Goal: Find specific page/section: Find specific page/section

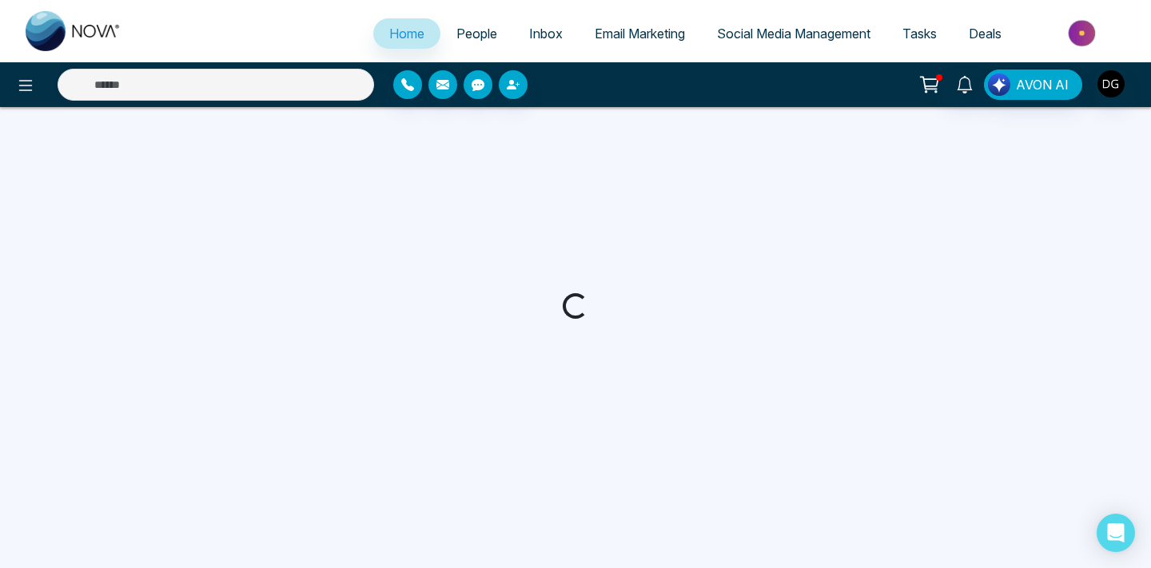
select select "*"
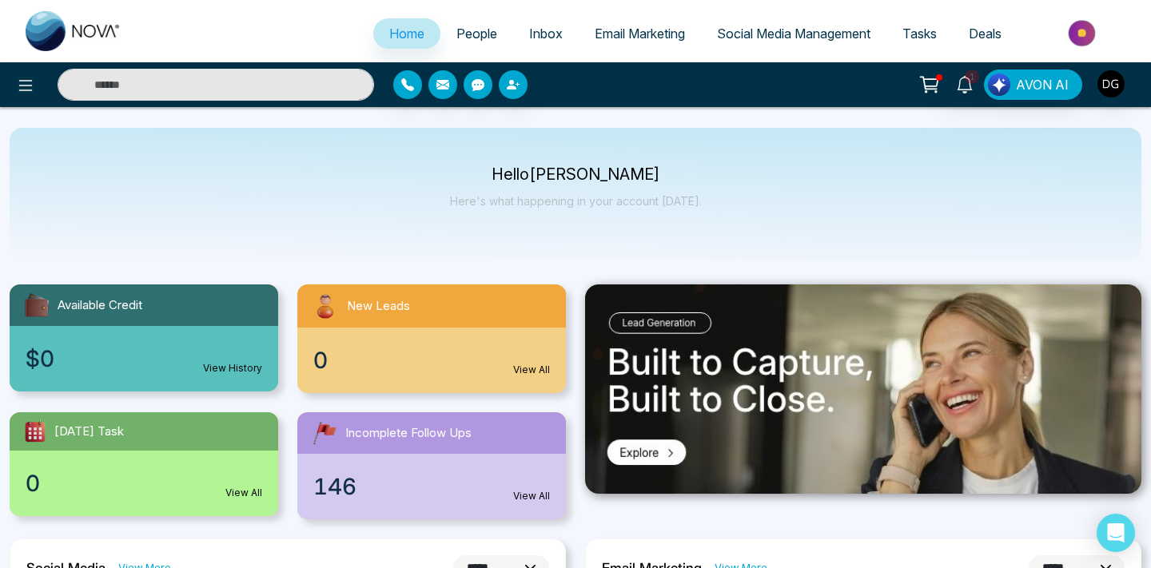
click at [469, 34] on span "People" at bounding box center [476, 34] width 41 height 16
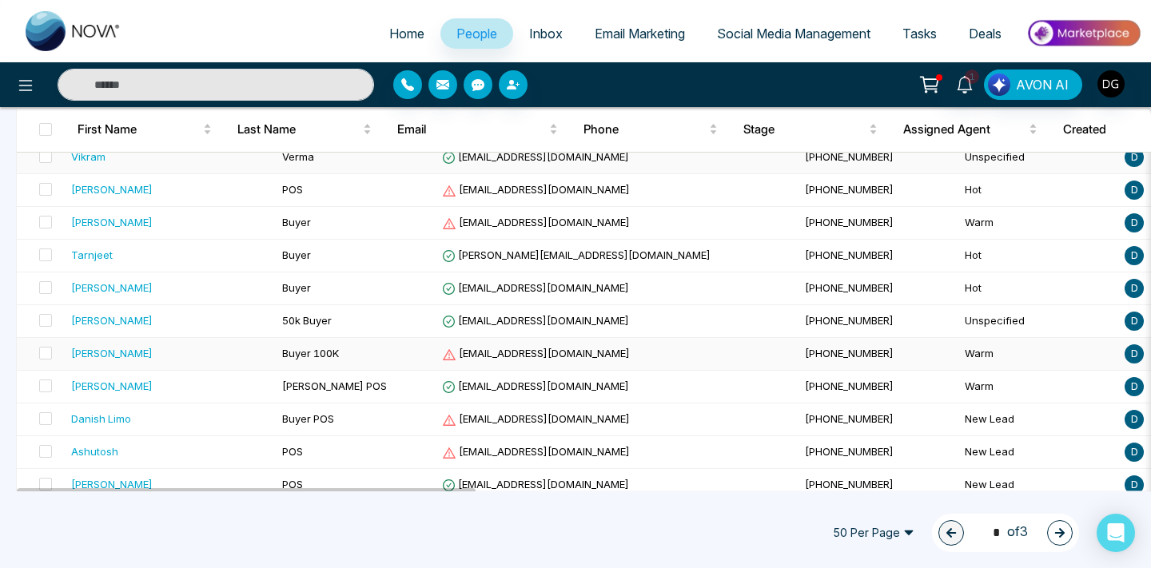
scroll to position [215, 0]
click at [190, 280] on div "[PERSON_NAME]" at bounding box center [170, 287] width 198 height 16
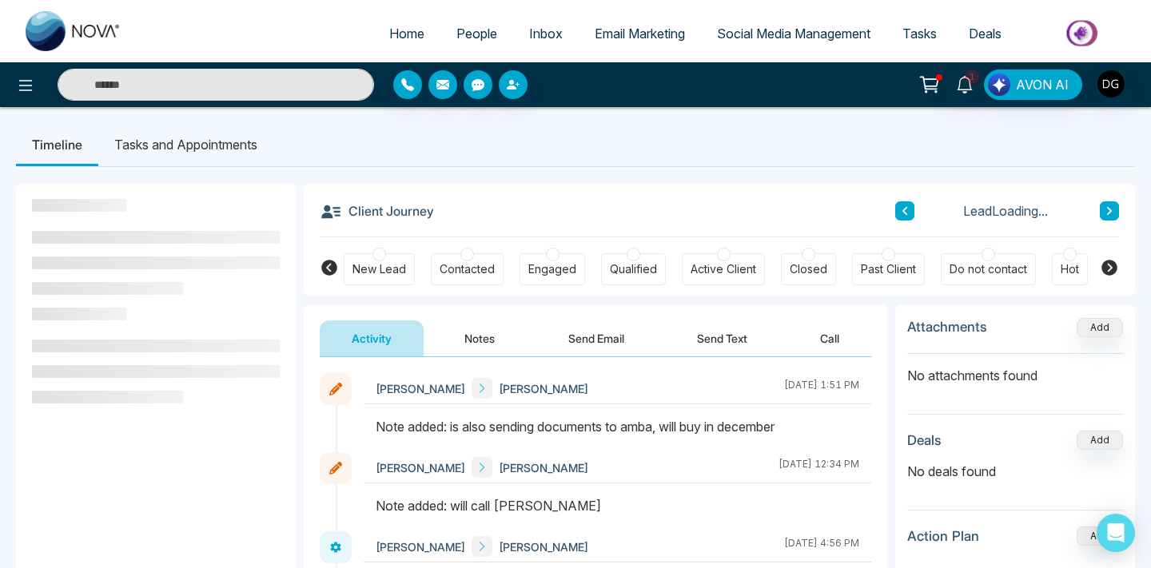
click at [470, 330] on button "Notes" at bounding box center [479, 338] width 94 height 36
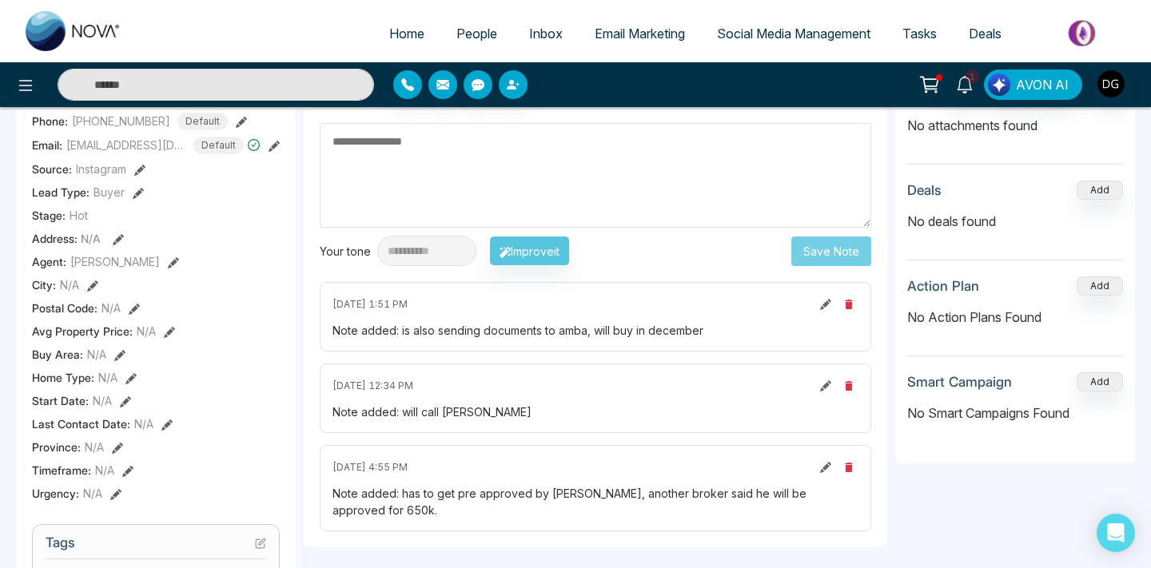
scroll to position [251, 0]
click at [464, 34] on span "People" at bounding box center [476, 34] width 41 height 16
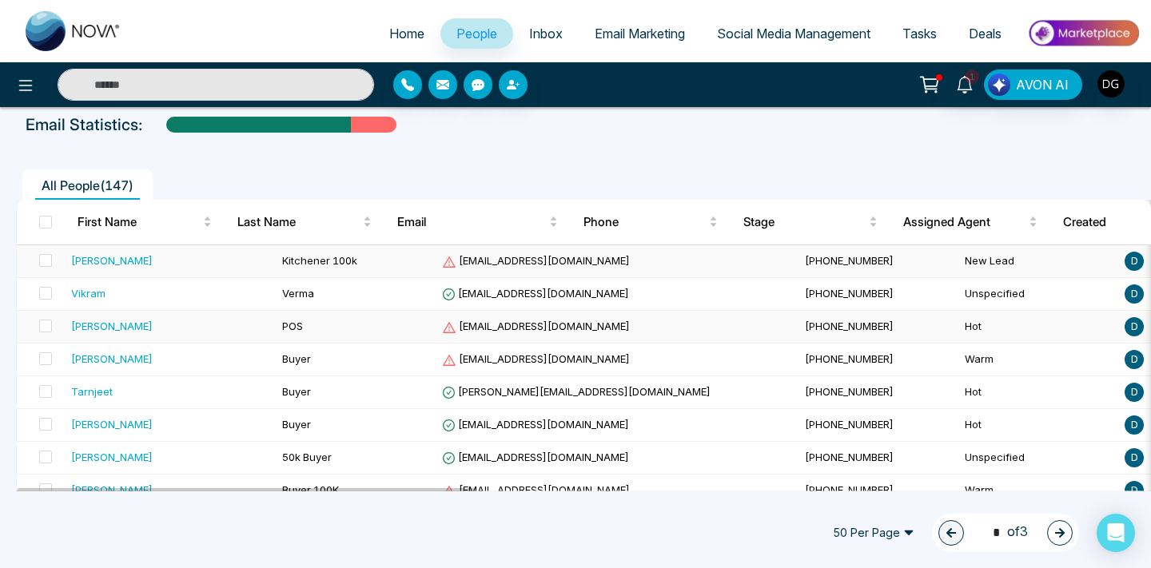
scroll to position [137, 0]
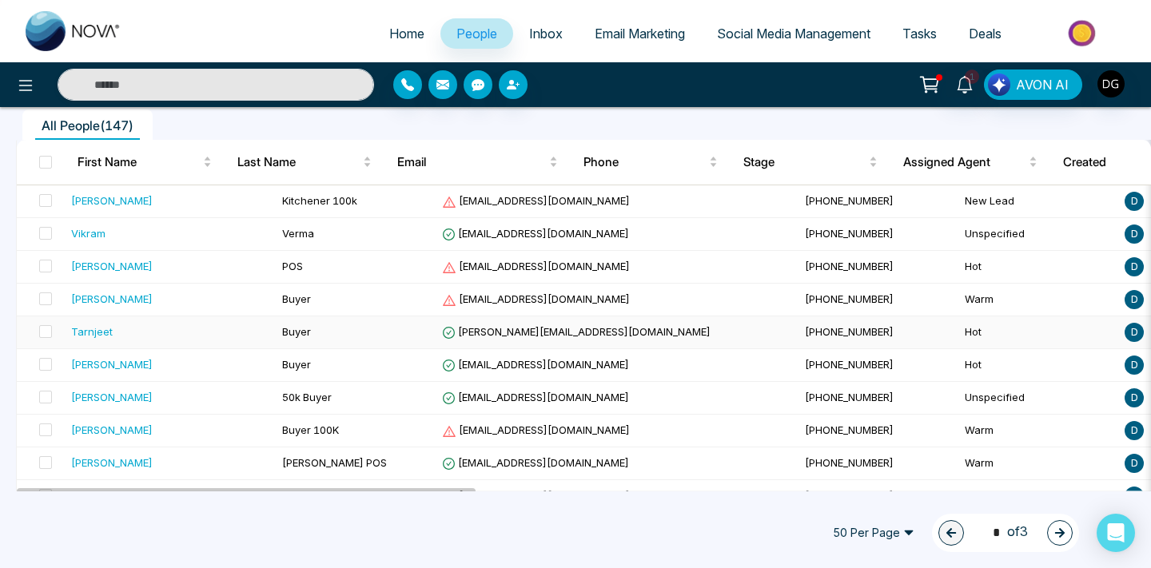
click at [185, 324] on div "Tarnjeet" at bounding box center [170, 332] width 198 height 16
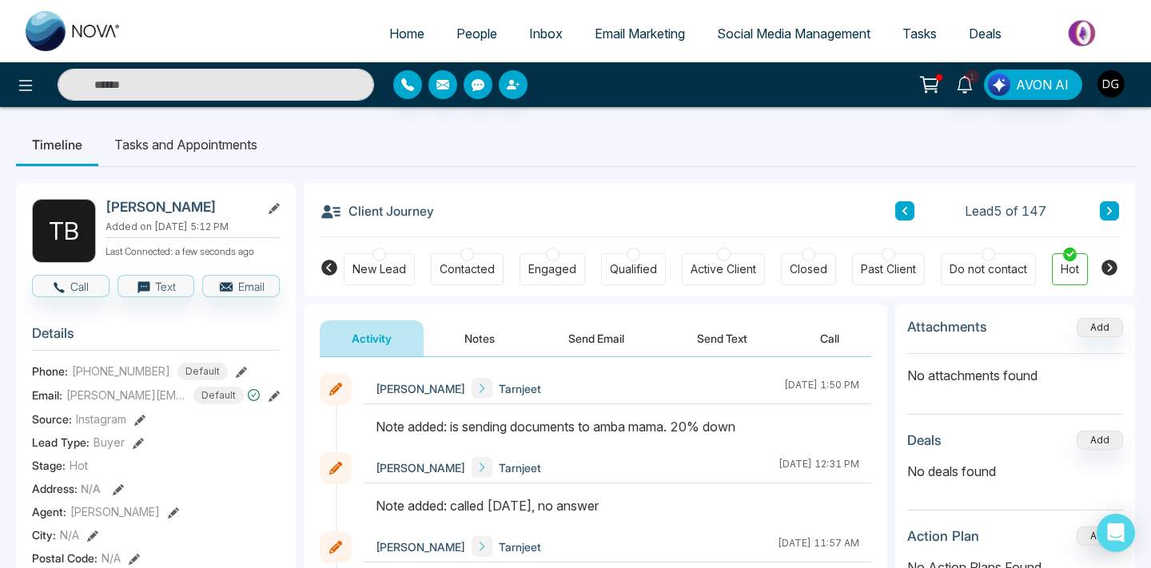
click at [485, 30] on span "People" at bounding box center [476, 34] width 41 height 16
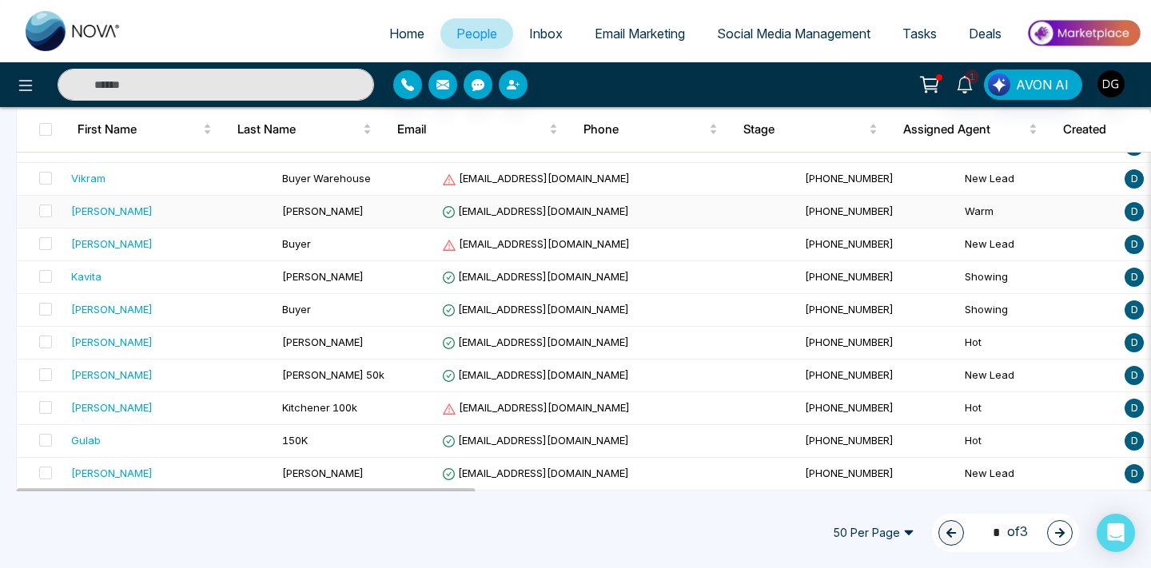
scroll to position [731, 0]
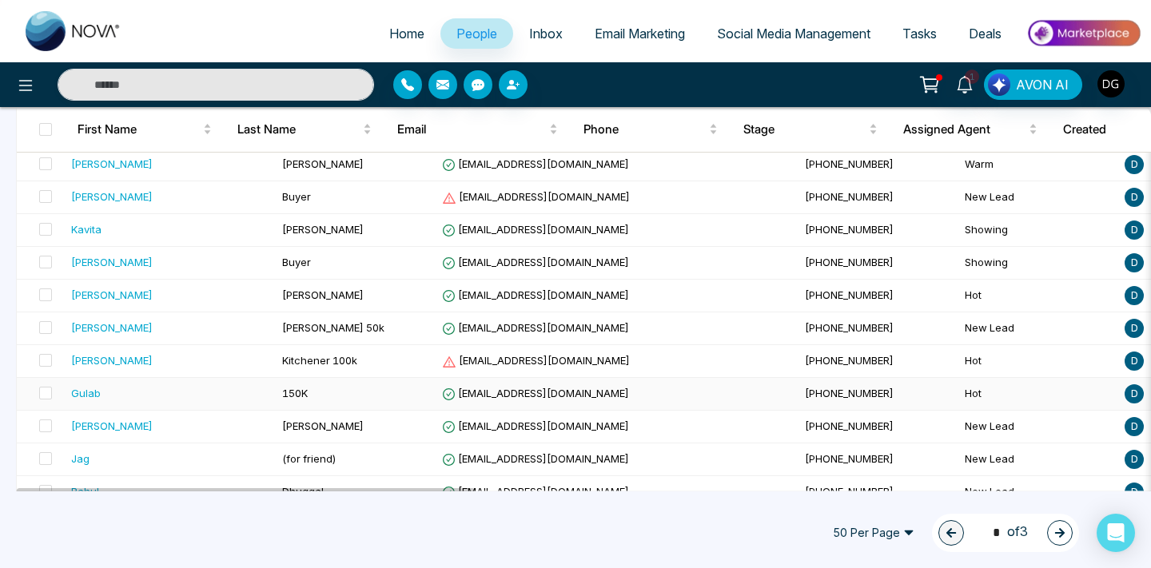
click at [282, 388] on span "150K" at bounding box center [295, 393] width 26 height 13
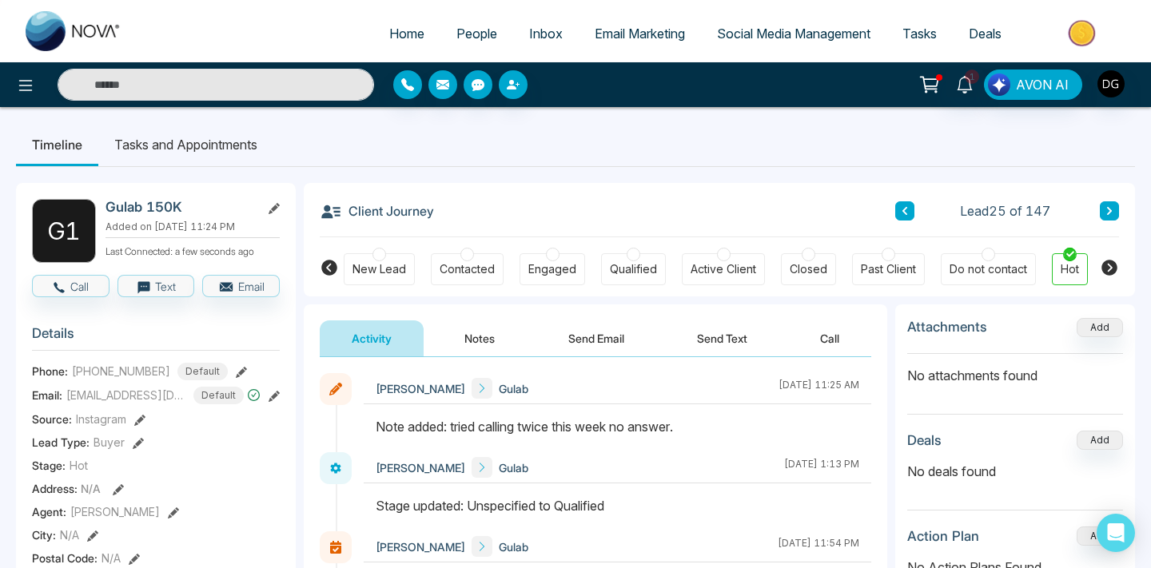
click at [456, 30] on span "People" at bounding box center [476, 34] width 41 height 16
